Goal: Task Accomplishment & Management: Use online tool/utility

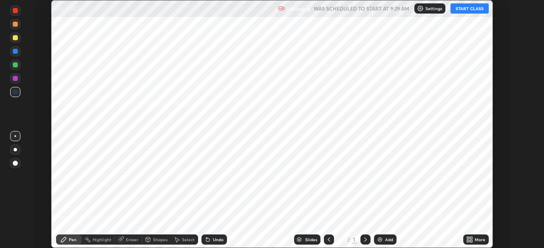
scroll to position [248, 544]
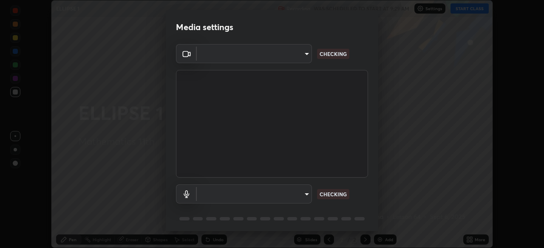
type input "c35a285883de36ed13854a1fbed0525b0d3f8b863e97d5e3b573df760e09333d"
click at [305, 195] on body "Erase all ELLIPSE 1 Recording WAS SCHEDULED TO START AT 9:29 AM Settings START …" at bounding box center [272, 124] width 544 height 248
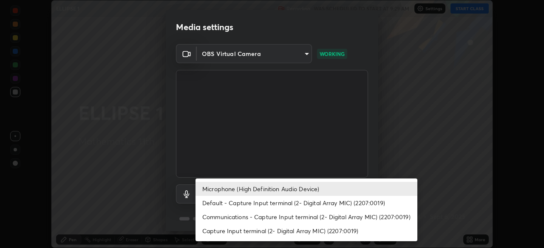
click at [297, 218] on li "Communications - Capture Input terminal (2- Digital Array MIC) (2207:0019)" at bounding box center [306, 217] width 222 height 14
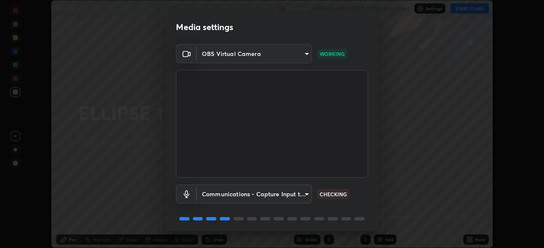
click at [305, 194] on body "Erase all ELLIPSE 1 Recording WAS SCHEDULED TO START AT 9:29 AM Settings START …" at bounding box center [272, 124] width 544 height 248
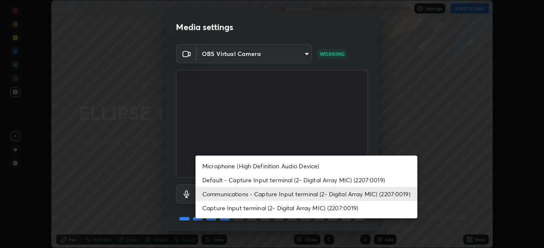
click at [262, 165] on li "Microphone (High Definition Audio Device)" at bounding box center [306, 166] width 222 height 14
type input "3d334ac0a462d559afaba984711ee6781e2bfd9c7b4003d7f15efc1d03da94cf"
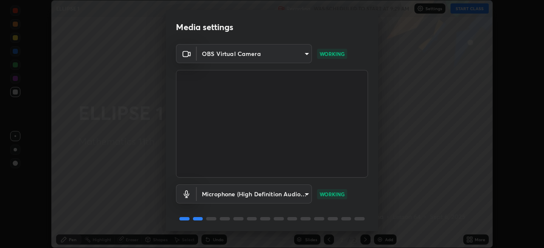
scroll to position [30, 0]
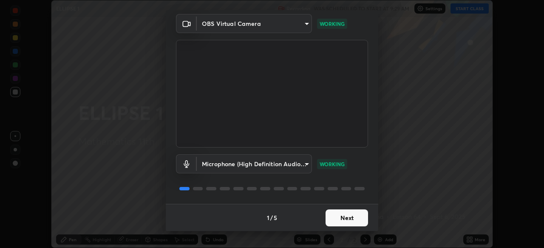
click at [352, 215] on button "Next" at bounding box center [346, 218] width 42 height 17
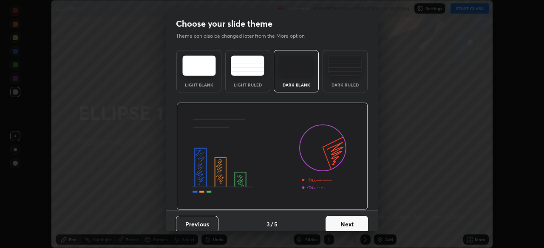
click at [362, 218] on button "Next" at bounding box center [346, 224] width 42 height 17
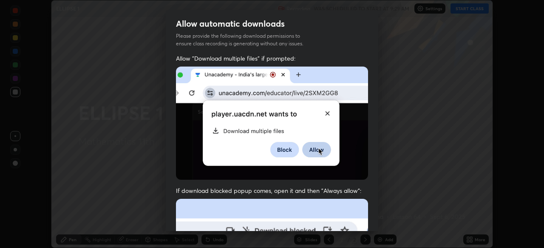
click at [372, 225] on div "Allow "Download multiple files" if prompted: If download blocked popup comes, o…" at bounding box center [272, 233] width 212 height 358
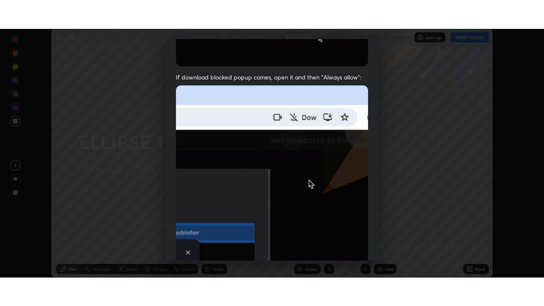
scroll to position [203, 0]
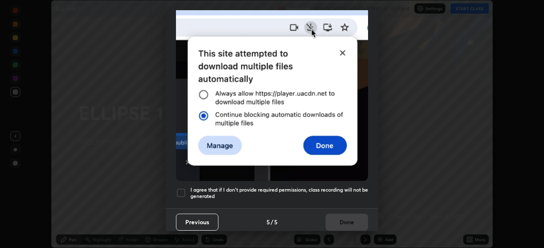
click at [178, 188] on div at bounding box center [181, 193] width 10 height 10
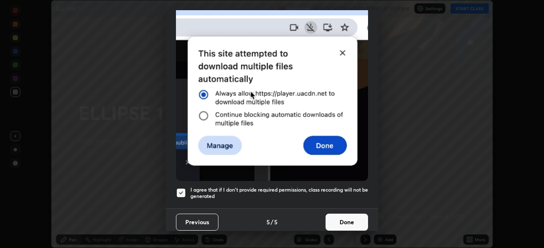
click at [350, 221] on button "Done" at bounding box center [346, 222] width 42 height 17
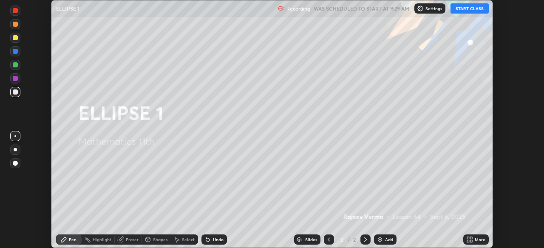
click at [476, 8] on button "START CLASS" at bounding box center [469, 8] width 38 height 10
click at [470, 238] on icon at bounding box center [471, 238] width 2 height 2
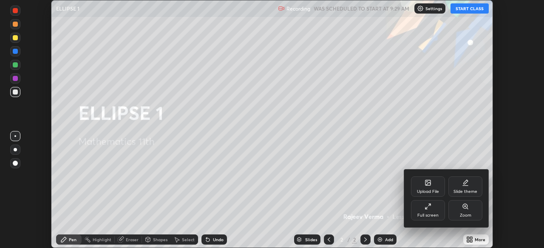
click at [427, 214] on div "Full screen" at bounding box center [427, 216] width 21 height 4
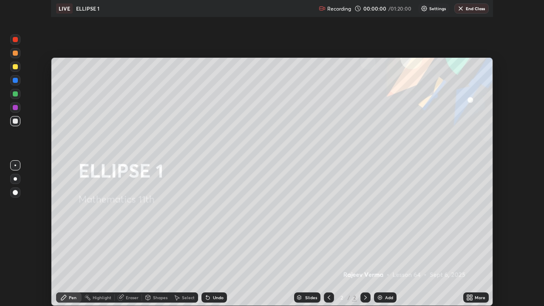
scroll to position [306, 544]
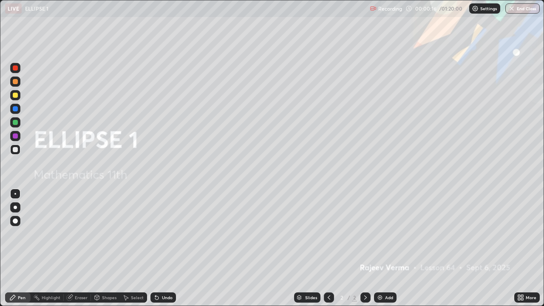
click at [378, 248] on img at bounding box center [379, 297] width 7 height 7
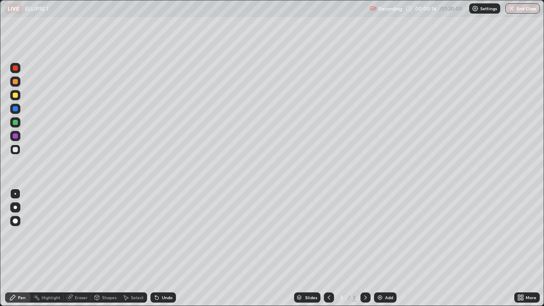
click at [378, 248] on img at bounding box center [379, 297] width 7 height 7
click at [377, 248] on img at bounding box center [379, 297] width 7 height 7
click at [378, 248] on img at bounding box center [379, 297] width 7 height 7
click at [380, 248] on img at bounding box center [379, 297] width 7 height 7
click at [379, 248] on img at bounding box center [379, 297] width 7 height 7
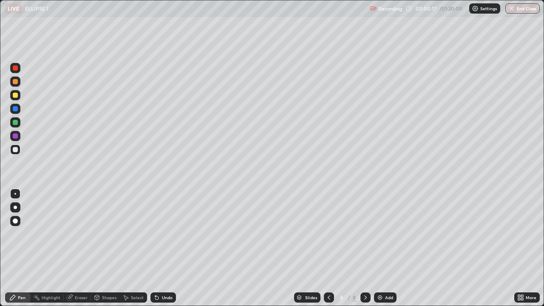
click at [380, 248] on img at bounding box center [379, 297] width 7 height 7
click at [16, 93] on div at bounding box center [15, 95] width 5 height 5
click at [15, 122] on div at bounding box center [15, 122] width 5 height 5
click at [77, 248] on div "Eraser" at bounding box center [81, 297] width 13 height 4
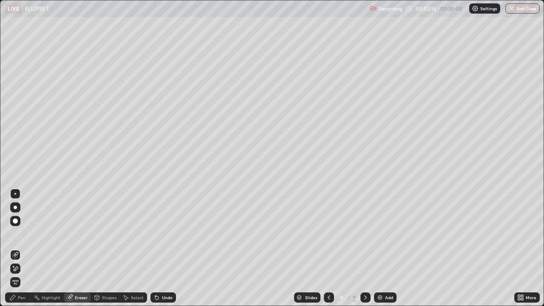
click at [23, 248] on div "Pen" at bounding box center [22, 297] width 8 height 4
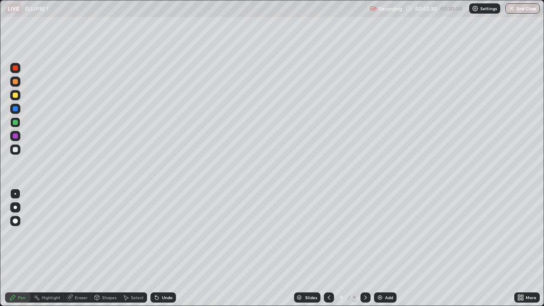
click at [16, 149] on div at bounding box center [15, 149] width 5 height 5
click at [79, 248] on div "Eraser" at bounding box center [81, 297] width 13 height 4
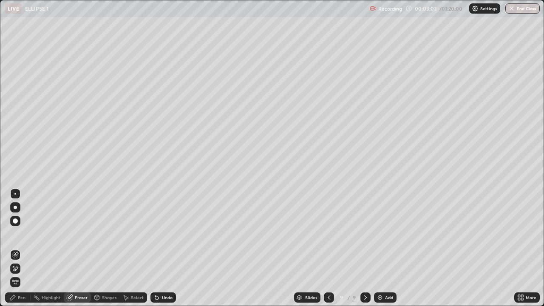
click at [23, 248] on div "Pen" at bounding box center [22, 297] width 8 height 4
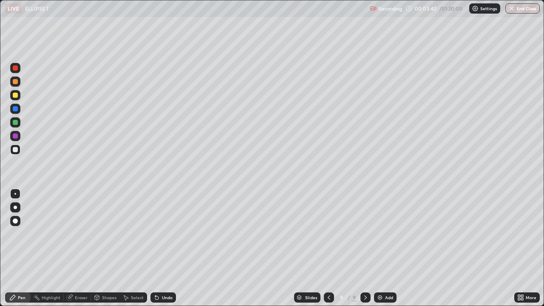
click at [169, 248] on div "Undo" at bounding box center [167, 297] width 11 height 4
click at [171, 248] on div "Undo" at bounding box center [162, 297] width 25 height 10
click at [543, 69] on div "Setting up your live class" at bounding box center [272, 153] width 544 height 306
click at [163, 248] on div "Undo" at bounding box center [162, 297] width 25 height 10
click at [77, 248] on div "Eraser" at bounding box center [81, 297] width 13 height 4
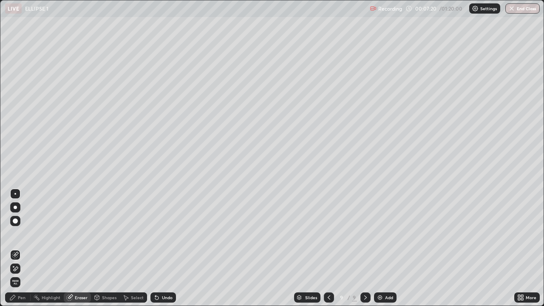
click at [15, 248] on icon at bounding box center [15, 254] width 7 height 7
click at [20, 248] on div "Pen" at bounding box center [22, 297] width 8 height 4
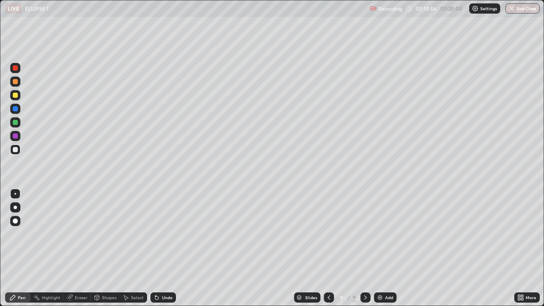
click at [15, 123] on div at bounding box center [15, 122] width 5 height 5
click at [20, 248] on div "Pen" at bounding box center [22, 297] width 8 height 4
click at [16, 150] on div at bounding box center [15, 149] width 5 height 5
click at [366, 248] on icon at bounding box center [365, 297] width 7 height 7
click at [378, 248] on img at bounding box center [379, 297] width 7 height 7
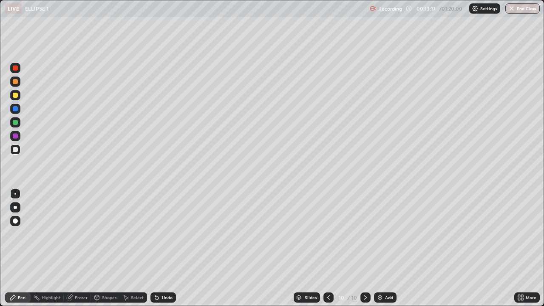
click at [329, 248] on icon at bounding box center [328, 297] width 7 height 7
click at [328, 248] on icon at bounding box center [328, 297] width 7 height 7
click at [327, 248] on icon at bounding box center [328, 297] width 3 height 4
click at [327, 248] on icon at bounding box center [328, 297] width 7 height 7
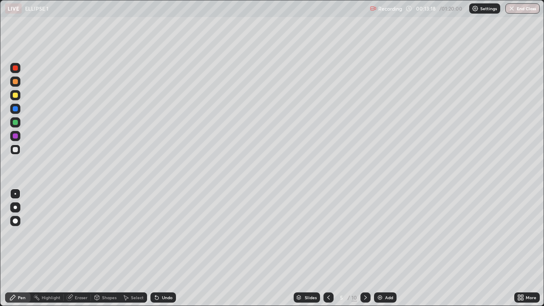
click at [326, 248] on icon at bounding box center [328, 297] width 7 height 7
click at [327, 248] on icon at bounding box center [328, 297] width 7 height 7
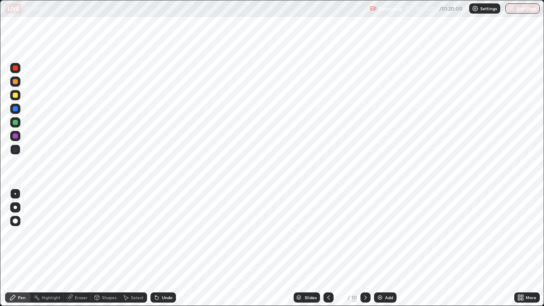
click at [365, 248] on icon at bounding box center [365, 297] width 7 height 7
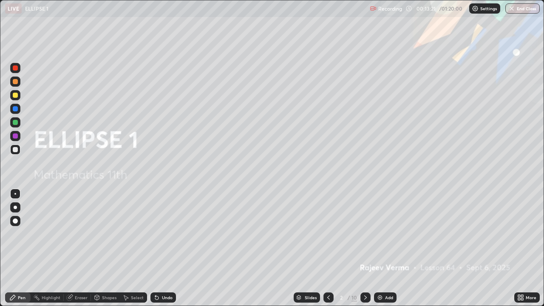
click at [364, 248] on icon at bounding box center [365, 297] width 3 height 4
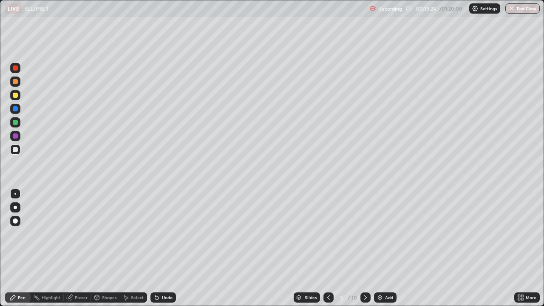
click at [15, 95] on div at bounding box center [15, 95] width 5 height 5
click at [165, 248] on div "Undo" at bounding box center [167, 297] width 11 height 4
click at [163, 248] on div "Undo" at bounding box center [167, 297] width 11 height 4
click at [76, 248] on div "Eraser" at bounding box center [81, 297] width 13 height 4
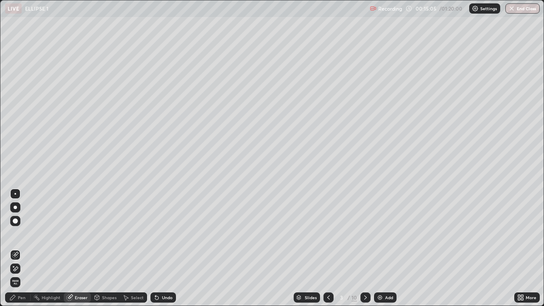
click at [25, 248] on div "Pen" at bounding box center [22, 297] width 8 height 4
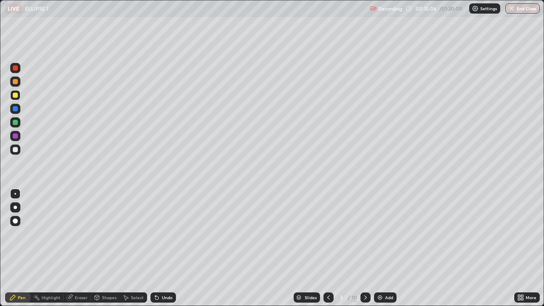
click at [17, 124] on div at bounding box center [15, 122] width 5 height 5
click at [14, 150] on div at bounding box center [15, 149] width 5 height 5
click at [16, 148] on div at bounding box center [15, 149] width 5 height 5
click at [15, 96] on div at bounding box center [15, 95] width 5 height 5
click at [166, 248] on div "Undo" at bounding box center [167, 297] width 11 height 4
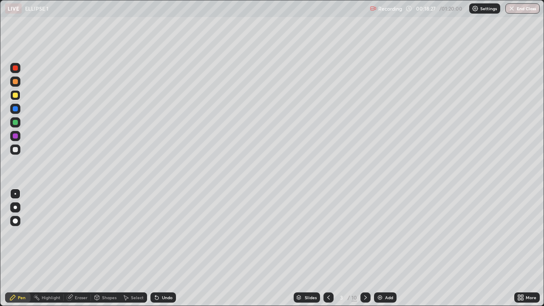
click at [167, 248] on div "Undo" at bounding box center [167, 297] width 11 height 4
click at [166, 248] on div "Undo" at bounding box center [167, 297] width 11 height 4
click at [166, 248] on div "Undo" at bounding box center [162, 297] width 25 height 10
click at [167, 248] on div "Undo" at bounding box center [162, 297] width 25 height 10
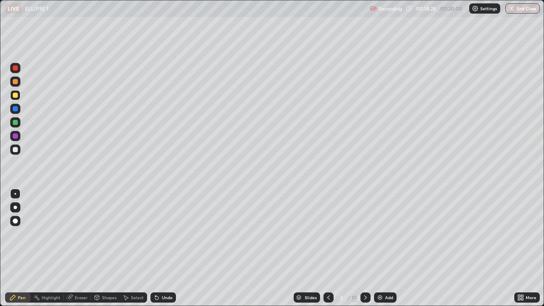
click at [167, 248] on div "Undo" at bounding box center [162, 297] width 25 height 10
click at [170, 248] on div "Undo" at bounding box center [162, 297] width 25 height 10
click at [169, 248] on div "Undo" at bounding box center [162, 297] width 25 height 10
click at [329, 248] on icon at bounding box center [328, 297] width 7 height 7
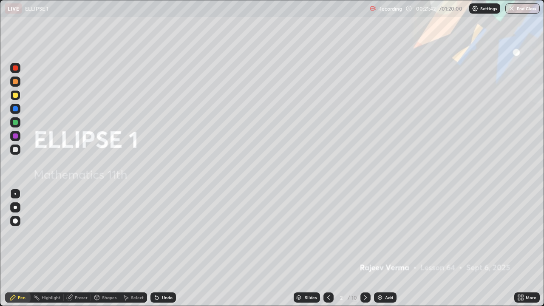
click at [368, 248] on icon at bounding box center [365, 297] width 7 height 7
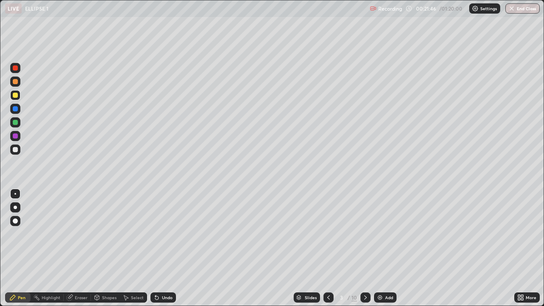
click at [366, 248] on icon at bounding box center [365, 297] width 7 height 7
click at [365, 248] on icon at bounding box center [365, 297] width 7 height 7
click at [365, 248] on icon at bounding box center [365, 297] width 3 height 4
click at [364, 248] on icon at bounding box center [365, 297] width 7 height 7
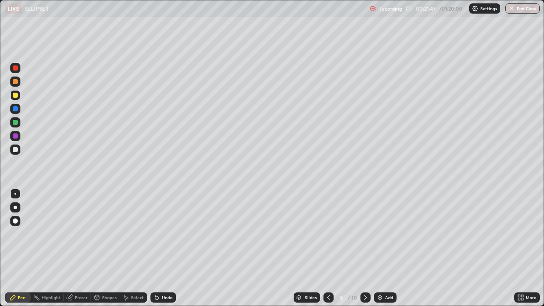
click at [365, 248] on icon at bounding box center [365, 297] width 7 height 7
click at [329, 248] on icon at bounding box center [328, 297] width 7 height 7
click at [330, 248] on icon at bounding box center [328, 297] width 7 height 7
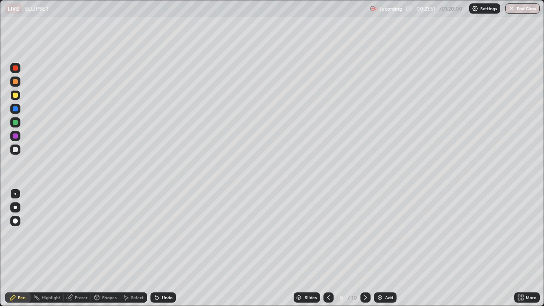
click at [329, 248] on icon at bounding box center [328, 297] width 7 height 7
click at [328, 248] on icon at bounding box center [328, 297] width 7 height 7
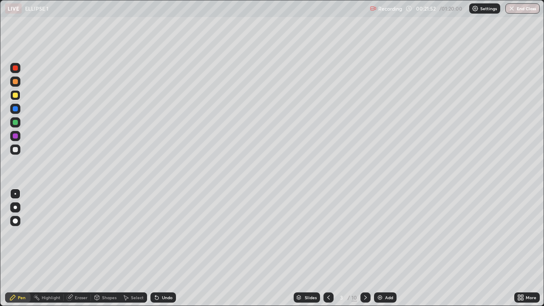
click at [328, 248] on icon at bounding box center [328, 297] width 7 height 7
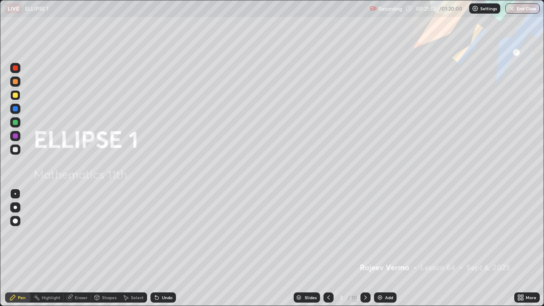
click at [329, 248] on icon at bounding box center [328, 297] width 7 height 7
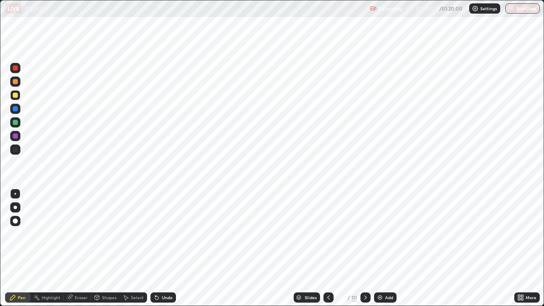
click at [365, 248] on icon at bounding box center [365, 297] width 7 height 7
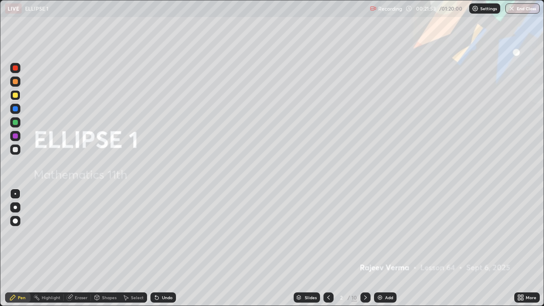
click at [364, 248] on icon at bounding box center [365, 297] width 7 height 7
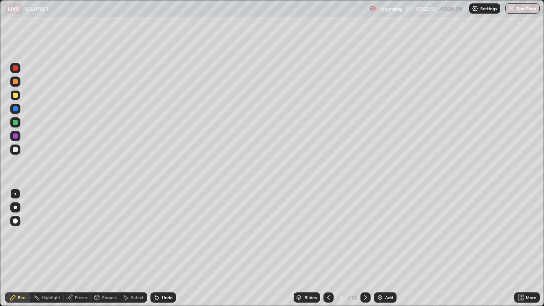
click at [364, 248] on icon at bounding box center [365, 297] width 7 height 7
click at [328, 248] on icon at bounding box center [328, 297] width 7 height 7
click at [102, 248] on div "Shapes" at bounding box center [105, 297] width 29 height 10
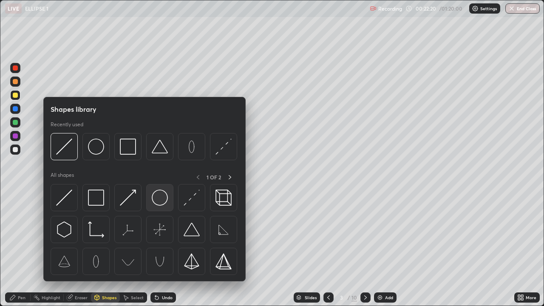
click at [152, 197] on img at bounding box center [160, 197] width 16 height 16
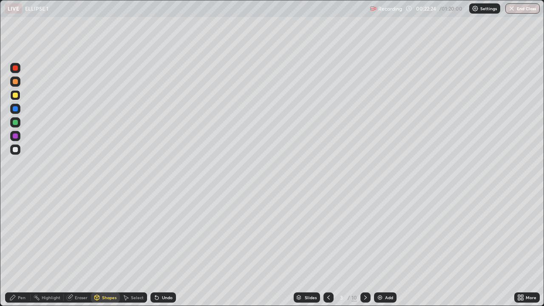
click at [99, 248] on icon at bounding box center [97, 297] width 5 height 5
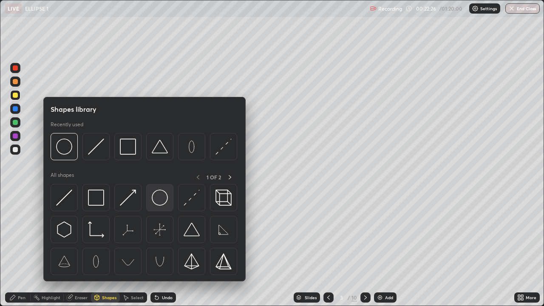
click at [149, 203] on div at bounding box center [159, 197] width 27 height 27
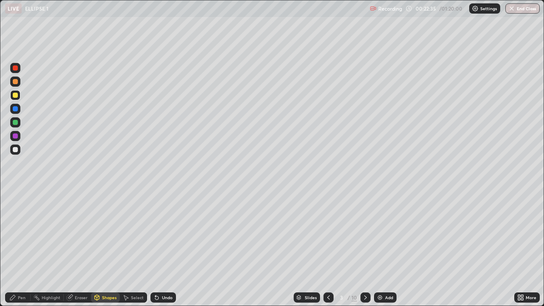
click at [16, 248] on div "Pen" at bounding box center [17, 297] width 25 height 10
click at [14, 148] on div at bounding box center [15, 149] width 5 height 5
click at [15, 123] on div at bounding box center [15, 122] width 5 height 5
click at [14, 149] on div at bounding box center [15, 149] width 5 height 5
click at [15, 122] on div at bounding box center [15, 122] width 5 height 5
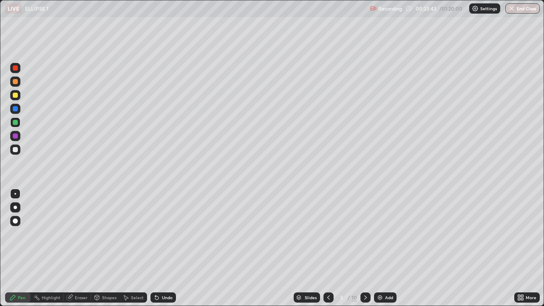
click at [368, 248] on div at bounding box center [365, 297] width 10 height 10
click at [107, 248] on div "Shapes" at bounding box center [105, 297] width 29 height 10
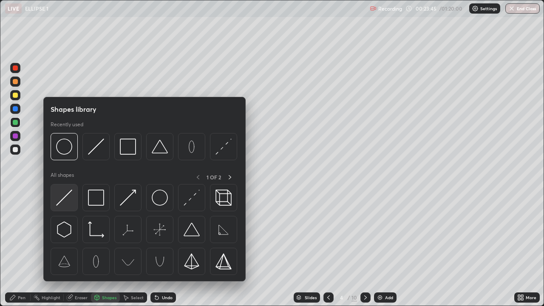
click at [65, 194] on img at bounding box center [64, 197] width 16 height 16
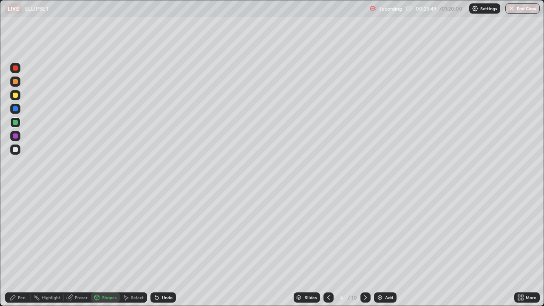
click at [24, 248] on div "Pen" at bounding box center [22, 297] width 8 height 4
click at [17, 96] on div at bounding box center [15, 95] width 5 height 5
click at [105, 248] on div "Shapes" at bounding box center [109, 297] width 14 height 4
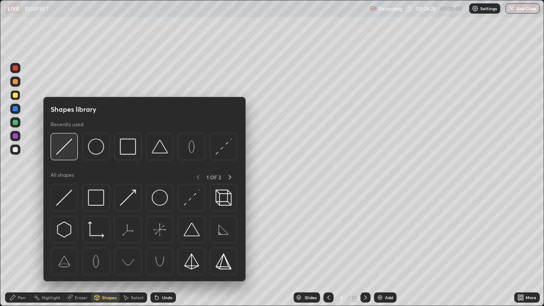
click at [62, 149] on img at bounding box center [64, 146] width 16 height 16
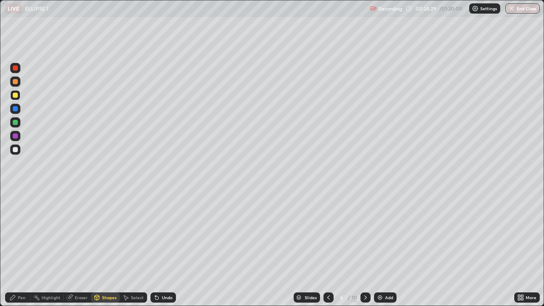
click at [15, 122] on div at bounding box center [15, 122] width 5 height 5
click at [21, 248] on div "Pen" at bounding box center [17, 297] width 25 height 17
click at [16, 96] on div at bounding box center [15, 95] width 5 height 5
click at [19, 248] on div "Pen" at bounding box center [22, 297] width 8 height 4
click at [17, 69] on div at bounding box center [15, 67] width 5 height 5
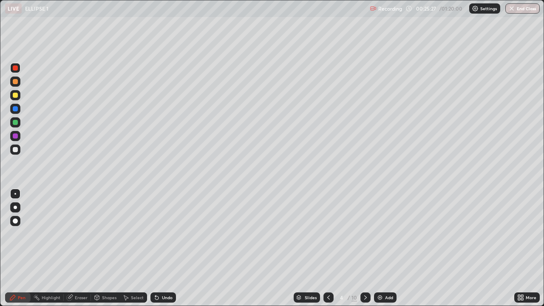
click at [20, 121] on div at bounding box center [15, 122] width 10 height 10
click at [77, 248] on div "Eraser" at bounding box center [81, 297] width 13 height 4
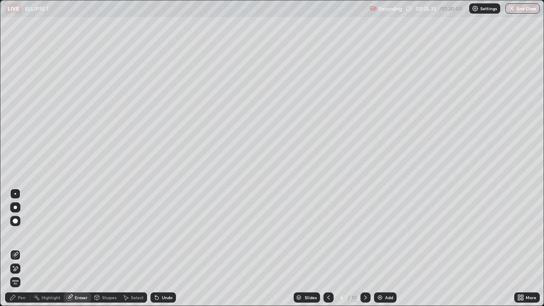
click at [23, 248] on div "Pen" at bounding box center [22, 297] width 8 height 4
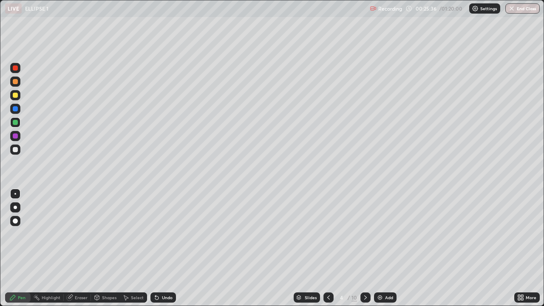
click at [23, 248] on div "Pen" at bounding box center [22, 297] width 8 height 4
click at [80, 248] on div "Eraser" at bounding box center [81, 297] width 13 height 4
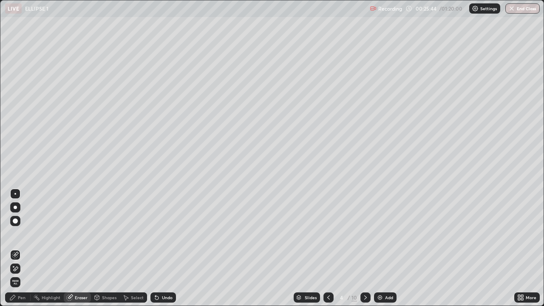
click at [22, 248] on div "Pen" at bounding box center [17, 297] width 25 height 10
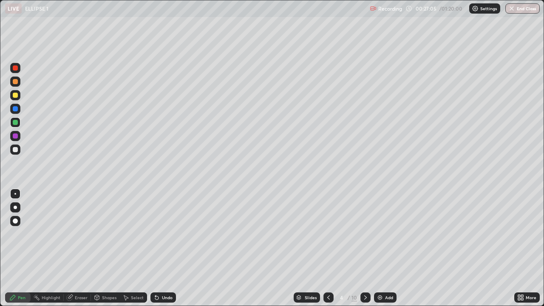
click at [110, 248] on div "Shapes" at bounding box center [105, 297] width 29 height 10
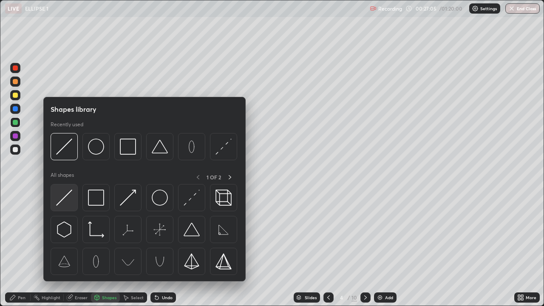
click at [64, 199] on img at bounding box center [64, 197] width 16 height 16
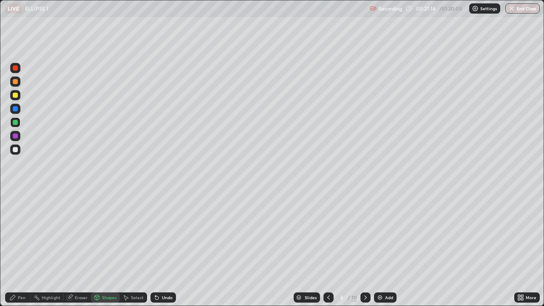
click at [24, 248] on div "Pen" at bounding box center [22, 297] width 8 height 4
click at [17, 145] on div at bounding box center [15, 149] width 10 height 10
click at [17, 146] on div at bounding box center [15, 149] width 10 height 10
click at [16, 124] on div at bounding box center [15, 122] width 5 height 5
click at [364, 248] on icon at bounding box center [365, 297] width 7 height 7
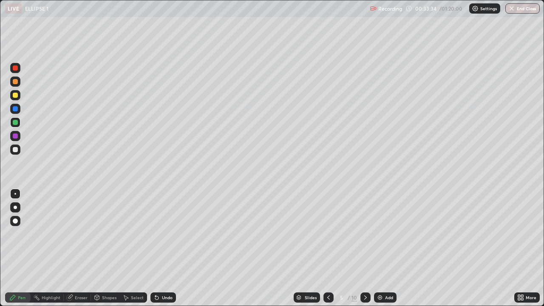
click at [14, 148] on div at bounding box center [15, 149] width 5 height 5
click at [16, 95] on div at bounding box center [15, 95] width 5 height 5
click at [17, 82] on div at bounding box center [15, 81] width 5 height 5
click at [108, 248] on div "Shapes" at bounding box center [105, 297] width 29 height 10
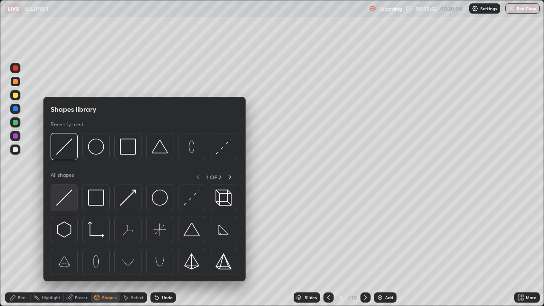
click at [64, 193] on img at bounding box center [64, 197] width 16 height 16
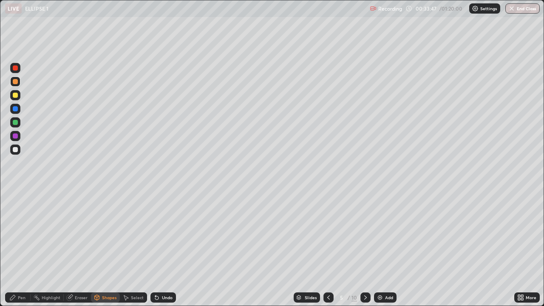
click at [22, 248] on div "Pen" at bounding box center [22, 297] width 8 height 4
click at [14, 149] on div at bounding box center [15, 149] width 5 height 5
click at [14, 95] on div at bounding box center [15, 95] width 5 height 5
click at [16, 150] on div at bounding box center [15, 149] width 5 height 5
click at [14, 138] on div at bounding box center [15, 135] width 5 height 5
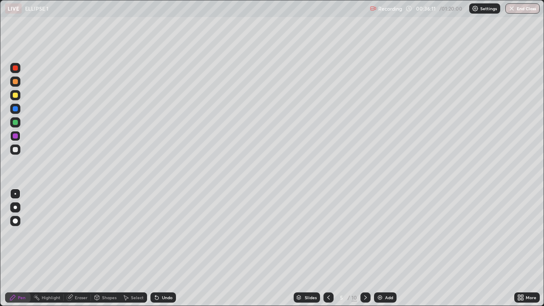
click at [12, 150] on div at bounding box center [15, 149] width 10 height 10
click at [15, 121] on div at bounding box center [15, 122] width 5 height 5
click at [162, 248] on div "Undo" at bounding box center [167, 297] width 11 height 4
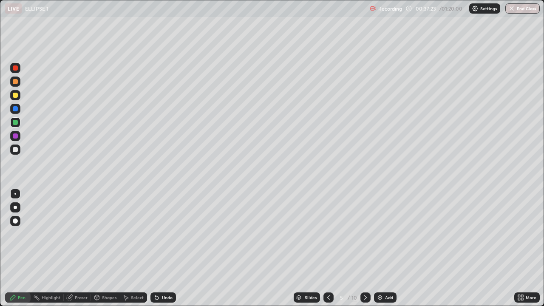
click at [166, 248] on div "Undo" at bounding box center [167, 297] width 11 height 4
click at [165, 248] on div "Undo" at bounding box center [167, 297] width 11 height 4
click at [169, 248] on div "Undo" at bounding box center [167, 297] width 11 height 4
click at [167, 248] on div "Undo" at bounding box center [161, 297] width 29 height 17
click at [164, 248] on div "Undo" at bounding box center [167, 297] width 11 height 4
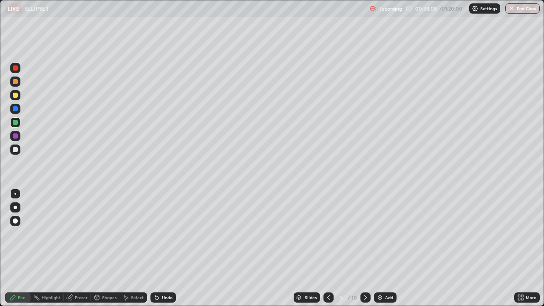
click at [163, 248] on div "Undo" at bounding box center [167, 297] width 11 height 4
click at [164, 248] on div "Undo" at bounding box center [167, 297] width 11 height 4
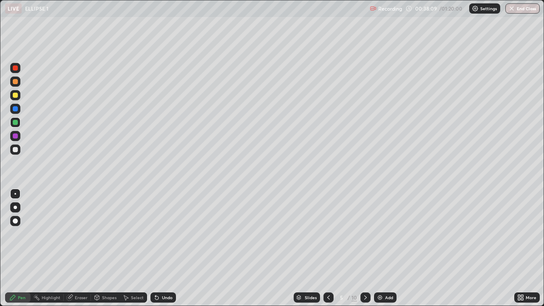
click at [164, 248] on div "Undo" at bounding box center [162, 297] width 25 height 10
click at [162, 248] on div "Undo" at bounding box center [162, 297] width 25 height 10
click at [104, 248] on div "Shapes" at bounding box center [109, 297] width 14 height 4
click at [19, 248] on div "Pen" at bounding box center [22, 297] width 8 height 4
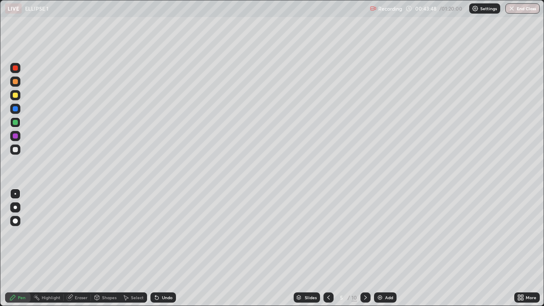
click at [15, 151] on div at bounding box center [15, 149] width 5 height 5
click at [82, 248] on div "Eraser" at bounding box center [81, 297] width 13 height 4
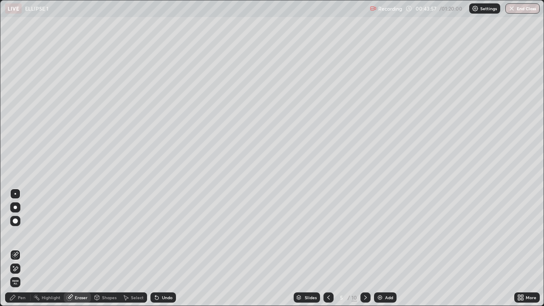
click at [17, 248] on div "Pen" at bounding box center [17, 297] width 25 height 10
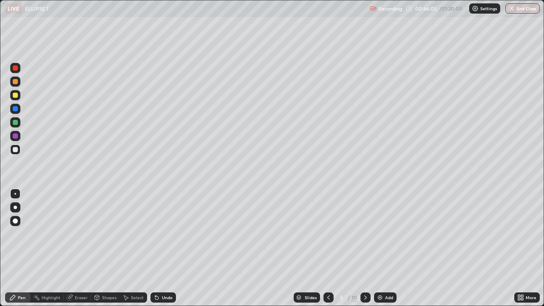
click at [365, 248] on icon at bounding box center [365, 297] width 7 height 7
click at [108, 248] on div "Shapes" at bounding box center [109, 297] width 14 height 4
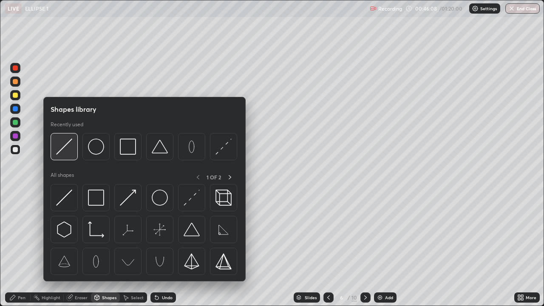
click at [65, 146] on img at bounding box center [64, 146] width 16 height 16
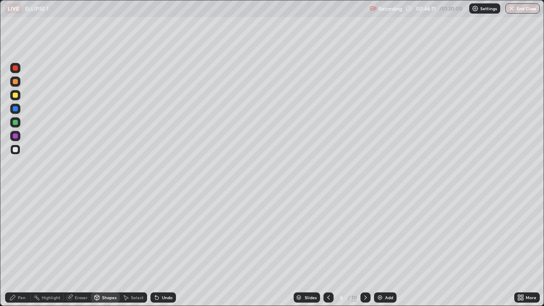
click at [20, 248] on div "Pen" at bounding box center [22, 297] width 8 height 4
click at [17, 122] on div at bounding box center [15, 122] width 5 height 5
click at [106, 248] on div "Shapes" at bounding box center [105, 297] width 29 height 10
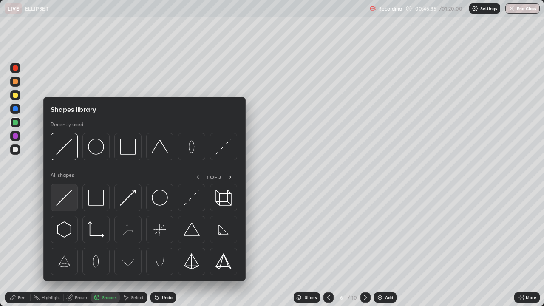
click at [66, 197] on img at bounding box center [64, 197] width 16 height 16
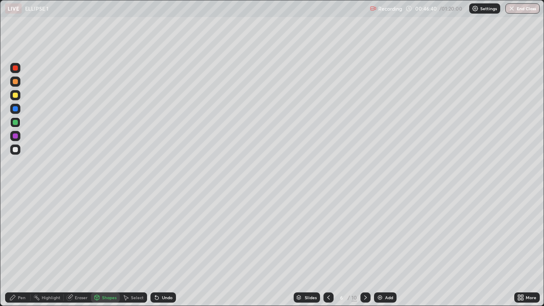
click at [23, 248] on div "Pen" at bounding box center [17, 297] width 25 height 10
click at [16, 149] on div at bounding box center [15, 149] width 5 height 5
click at [166, 248] on div "Undo" at bounding box center [167, 297] width 11 height 4
click at [104, 248] on div "Shapes" at bounding box center [109, 297] width 14 height 4
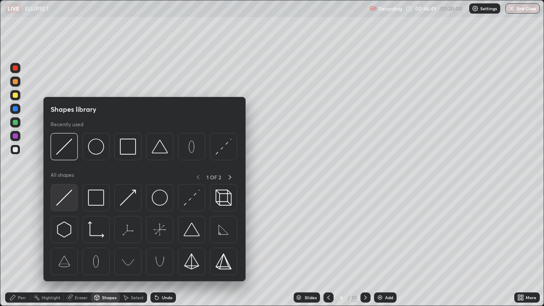
click at [68, 193] on img at bounding box center [64, 197] width 16 height 16
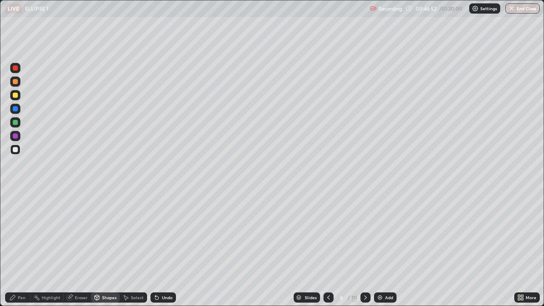
click at [21, 248] on div "Pen" at bounding box center [17, 297] width 25 height 17
click at [16, 122] on div at bounding box center [15, 122] width 5 height 5
click at [18, 137] on div at bounding box center [15, 136] width 10 height 10
click at [15, 95] on div at bounding box center [15, 95] width 5 height 5
click at [14, 95] on div at bounding box center [15, 95] width 5 height 5
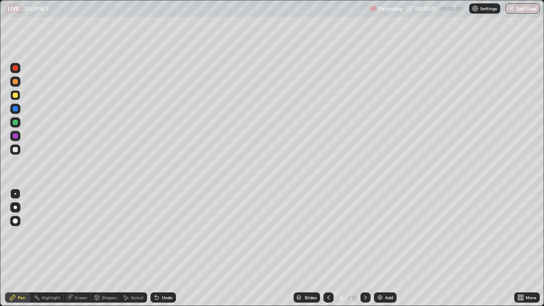
click at [364, 248] on icon at bounding box center [365, 297] width 7 height 7
click at [15, 148] on div at bounding box center [15, 149] width 5 height 5
click at [17, 96] on div at bounding box center [15, 95] width 5 height 5
click at [16, 149] on div at bounding box center [15, 149] width 5 height 5
click at [16, 95] on div at bounding box center [15, 95] width 5 height 5
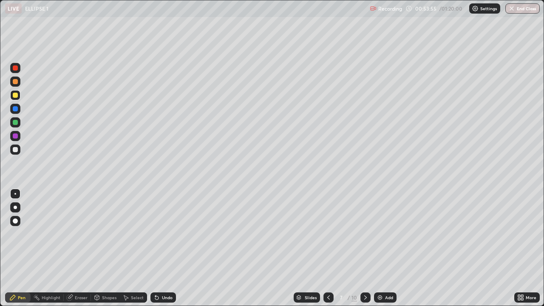
click at [17, 122] on div at bounding box center [15, 122] width 5 height 5
click at [14, 123] on div at bounding box center [15, 122] width 5 height 5
click at [16, 149] on div at bounding box center [15, 149] width 5 height 5
click at [155, 248] on icon at bounding box center [156, 297] width 3 height 3
click at [159, 248] on div "Undo" at bounding box center [162, 297] width 25 height 10
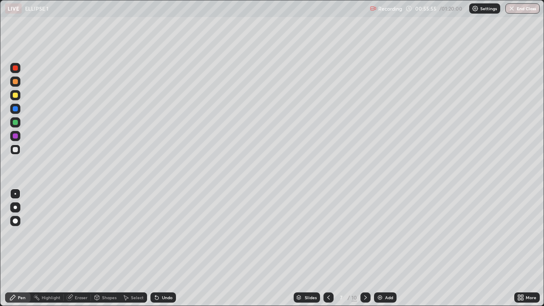
click at [25, 248] on div "Pen" at bounding box center [22, 297] width 8 height 4
click at [26, 248] on div "Pen" at bounding box center [17, 297] width 25 height 10
click at [80, 248] on div "Eraser" at bounding box center [81, 297] width 13 height 4
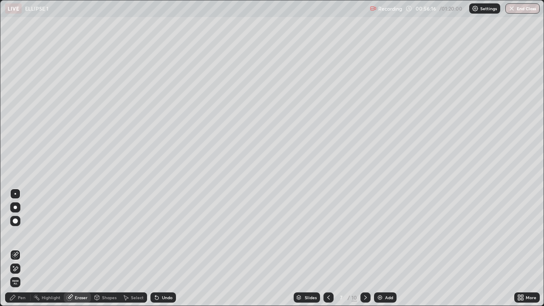
click at [20, 248] on div "Pen" at bounding box center [17, 297] width 25 height 10
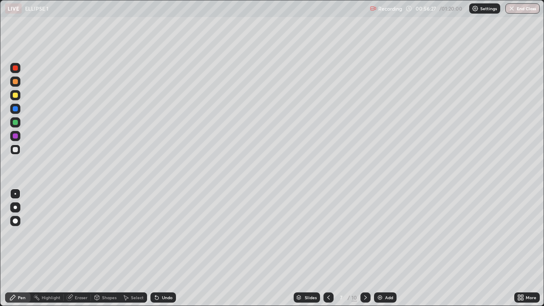
click at [82, 248] on div "Eraser" at bounding box center [81, 297] width 13 height 4
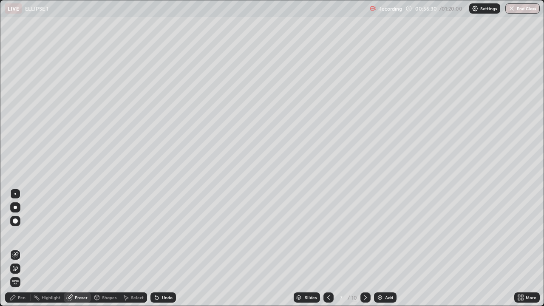
click at [25, 248] on div "Pen" at bounding box center [17, 297] width 25 height 10
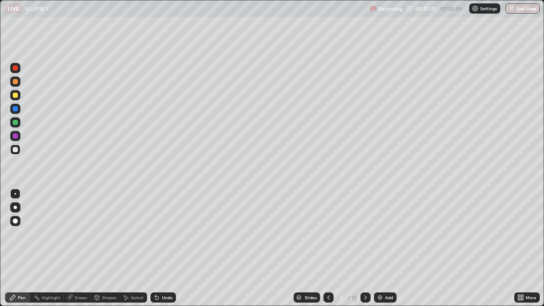
click at [83, 248] on div "Eraser" at bounding box center [81, 297] width 13 height 4
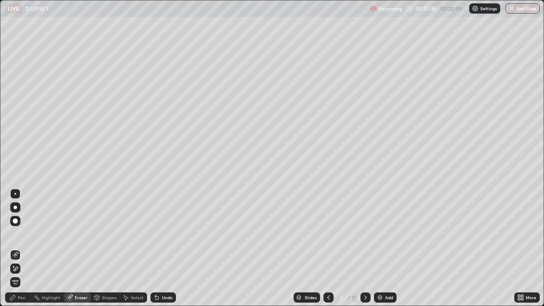
click at [16, 248] on div "Pen" at bounding box center [17, 297] width 25 height 10
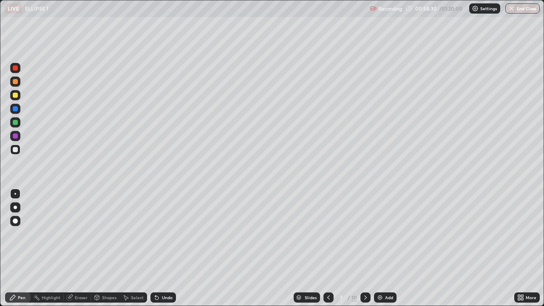
click at [84, 248] on div "Eraser" at bounding box center [81, 297] width 13 height 4
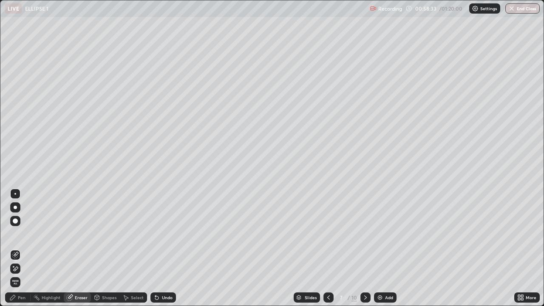
click at [21, 248] on div "Pen" at bounding box center [22, 297] width 8 height 4
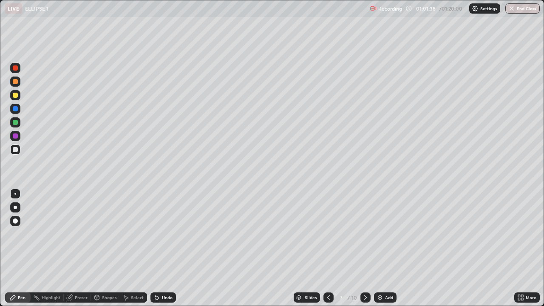
click at [365, 248] on icon at bounding box center [365, 297] width 3 height 4
click at [21, 248] on div "Pen" at bounding box center [22, 297] width 8 height 4
click at [22, 248] on div "Pen" at bounding box center [17, 297] width 25 height 10
click at [15, 96] on div at bounding box center [15, 95] width 5 height 5
click at [17, 83] on div at bounding box center [15, 81] width 5 height 5
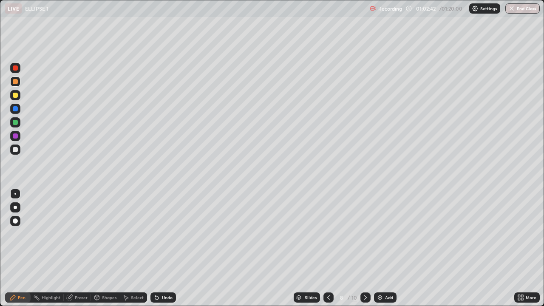
click at [163, 248] on div "Undo" at bounding box center [167, 297] width 11 height 4
click at [164, 248] on div "Undo" at bounding box center [167, 297] width 11 height 4
click at [16, 96] on div at bounding box center [15, 95] width 5 height 5
click at [163, 248] on div "Undo" at bounding box center [167, 297] width 11 height 4
click at [166, 127] on icon at bounding box center [168, 130] width 7 height 7
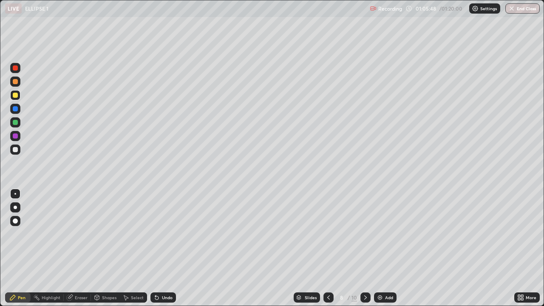
click at [17, 148] on div at bounding box center [15, 149] width 5 height 5
click at [165, 248] on div "Undo" at bounding box center [167, 297] width 11 height 4
click at [163, 248] on div "Undo" at bounding box center [167, 297] width 11 height 4
click at [525, 8] on button "End Class" at bounding box center [523, 8] width 34 height 10
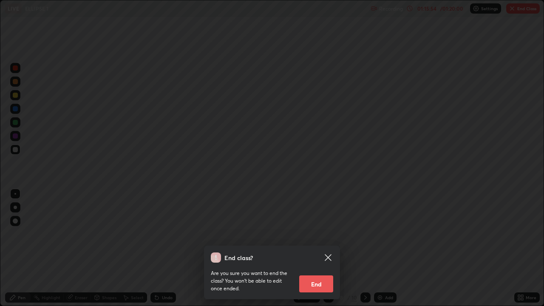
click at [327, 248] on button "End" at bounding box center [316, 283] width 34 height 17
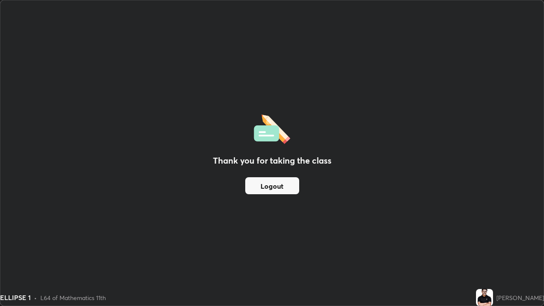
click at [292, 183] on button "Logout" at bounding box center [272, 185] width 54 height 17
click at [290, 181] on button "Logout" at bounding box center [272, 185] width 54 height 17
click at [291, 178] on button "Logout" at bounding box center [272, 185] width 54 height 17
